Goal: Task Accomplishment & Management: Use online tool/utility

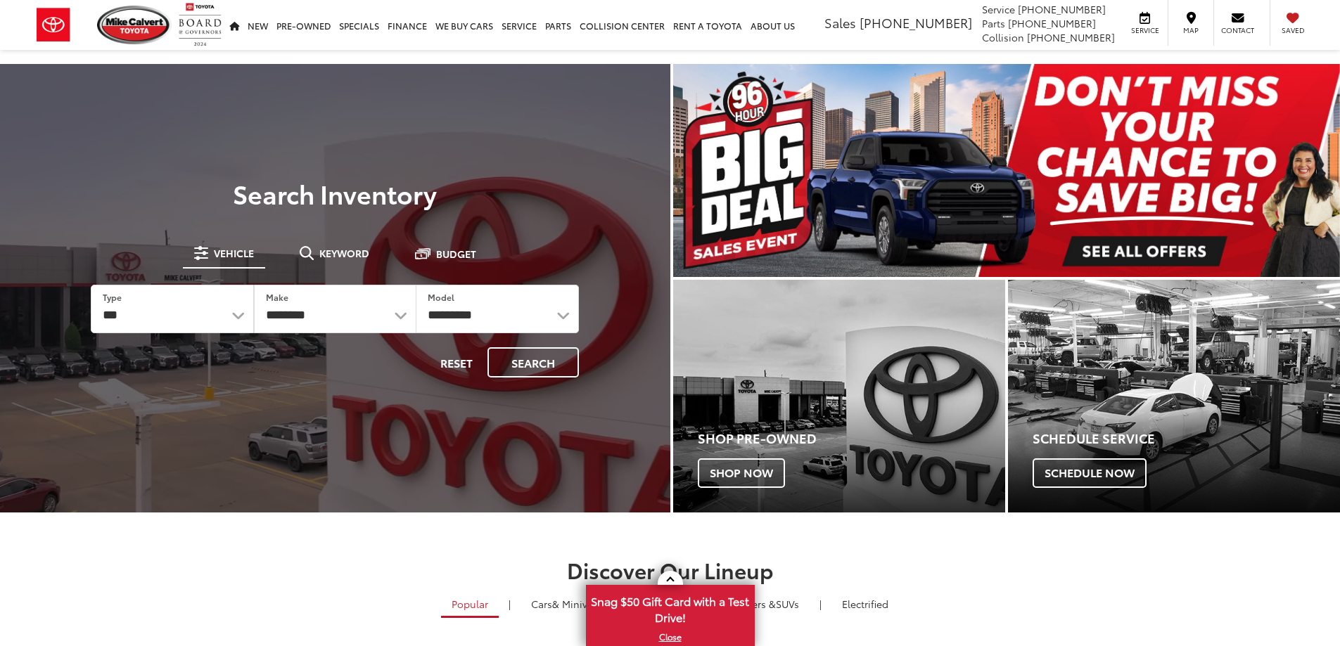
click at [0, 0] on div at bounding box center [0, 0] width 0 height 0
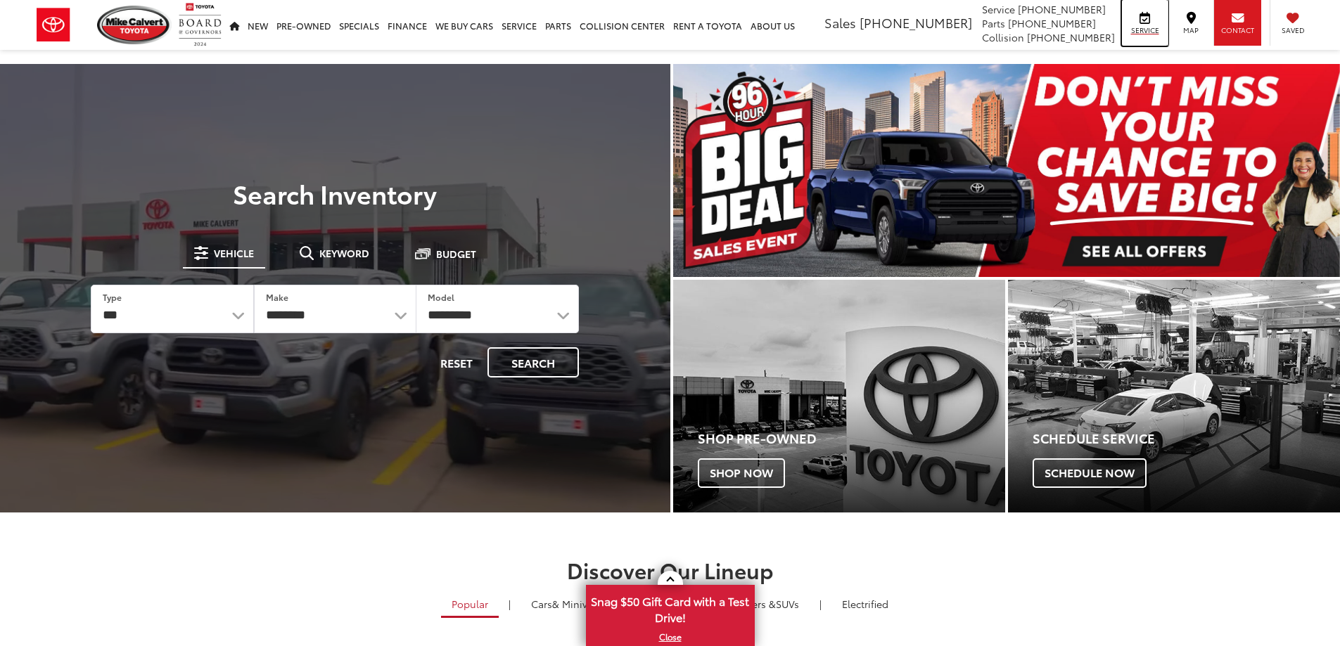
click at [1148, 24] on div "Service" at bounding box center [1145, 23] width 46 height 46
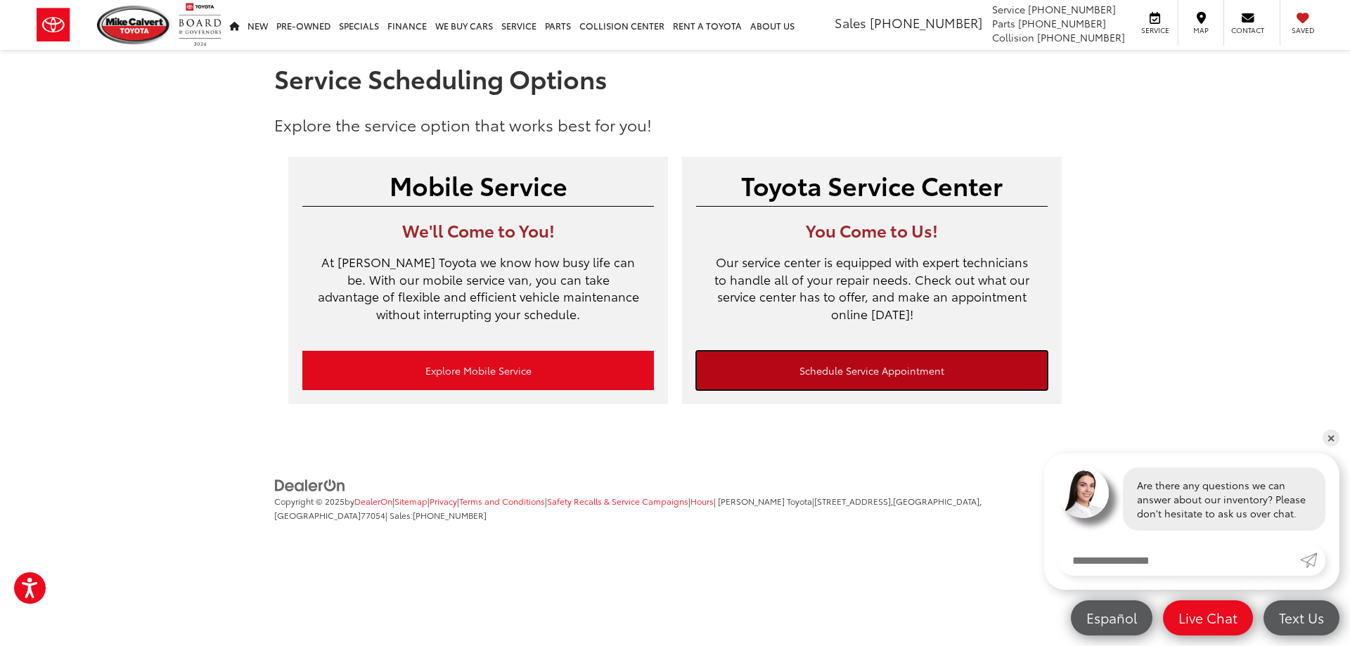
click at [866, 367] on link "Schedule Service Appointment" at bounding box center [872, 370] width 352 height 39
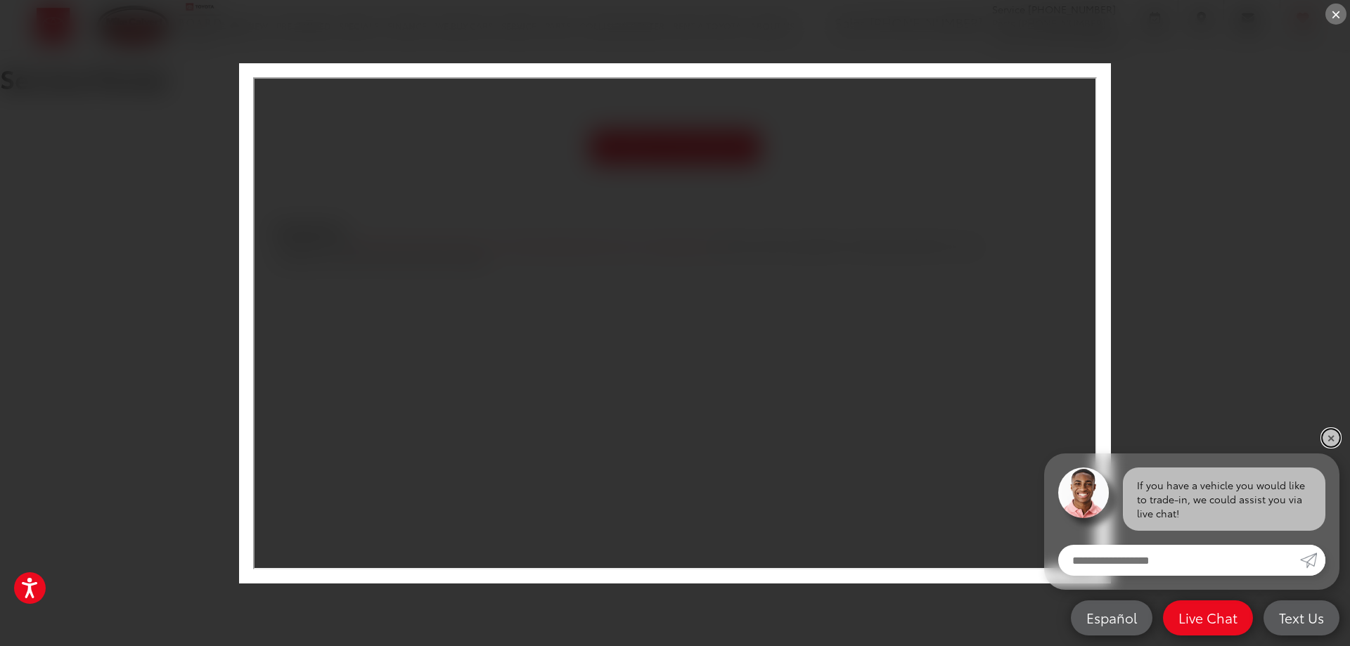
click at [1332, 432] on link "✕" at bounding box center [1331, 438] width 17 height 17
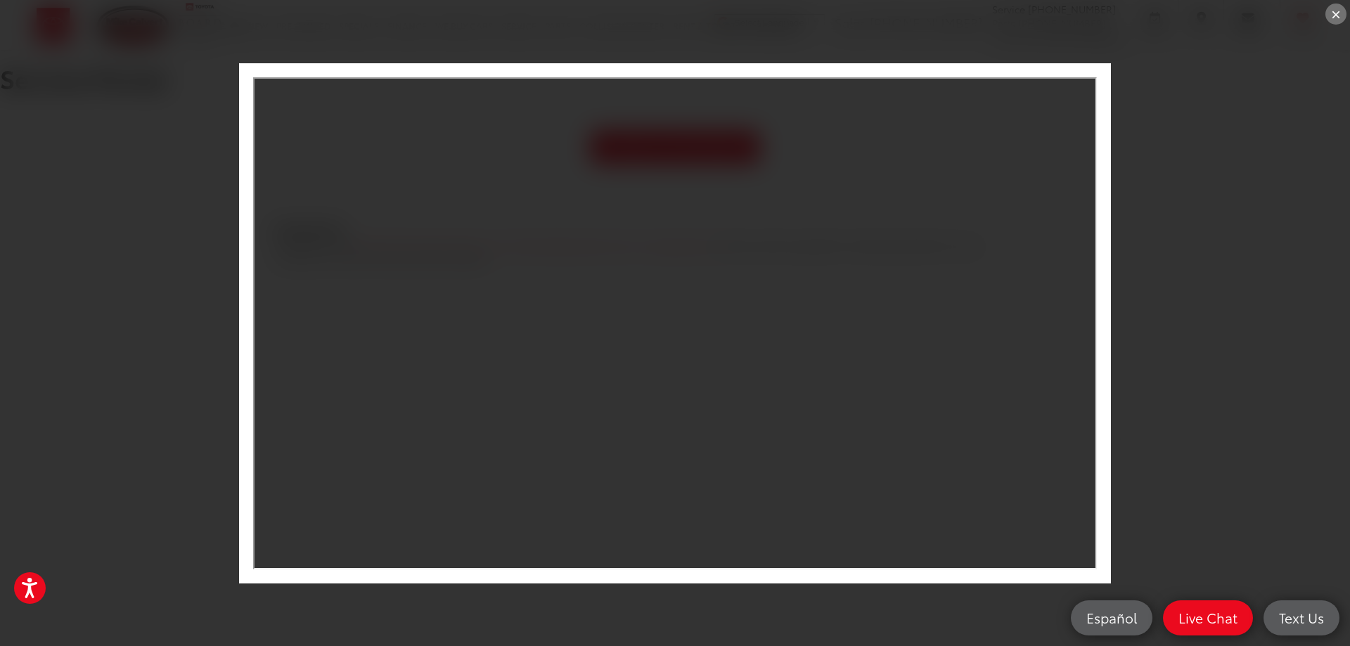
click at [1334, 15] on div "×" at bounding box center [1336, 14] width 21 height 21
